Goal: Find specific page/section: Find specific page/section

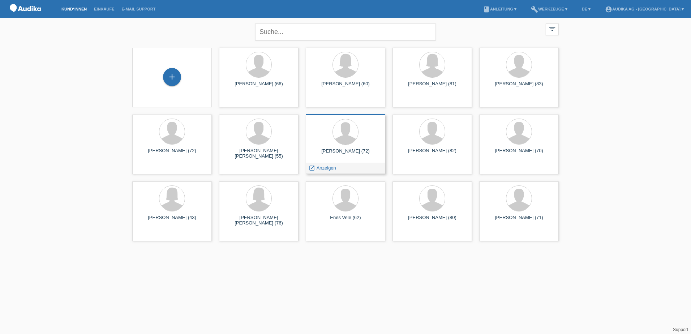
click at [354, 150] on div "[PERSON_NAME] (72)" at bounding box center [346, 154] width 68 height 12
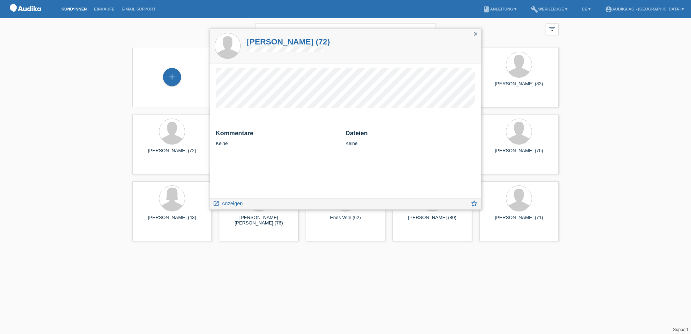
click at [475, 34] on icon "close" at bounding box center [476, 34] width 6 height 6
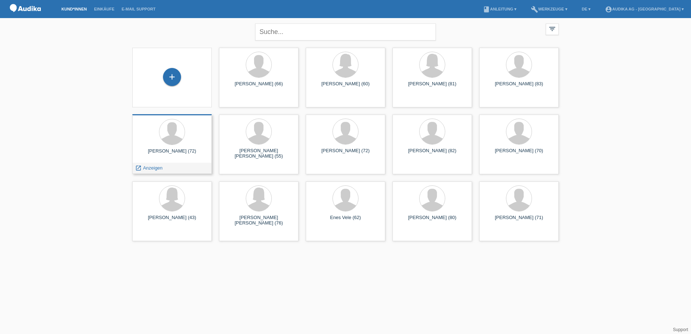
click at [165, 149] on div "[PERSON_NAME] (72)" at bounding box center [172, 154] width 68 height 12
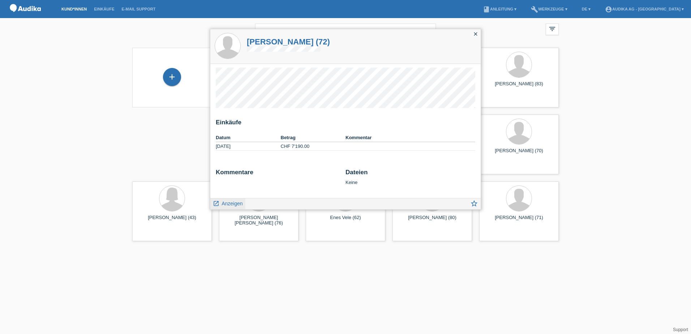
click at [234, 202] on span "Anzeigen" at bounding box center [232, 204] width 21 height 6
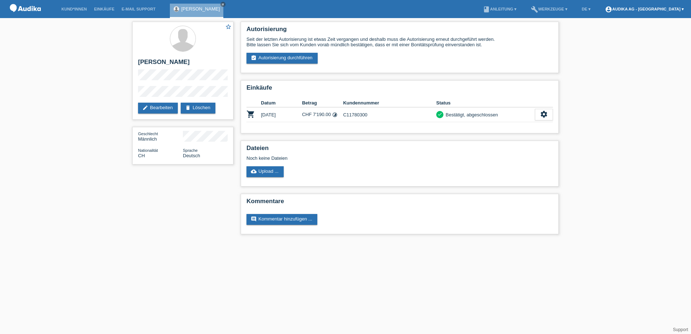
click at [675, 9] on link "account_circle Audika AG - [GEOGRAPHIC_DATA] ▾" at bounding box center [645, 9] width 86 height 4
click at [595, 37] on link "Logout" at bounding box center [592, 37] width 14 height 5
